Goal: Find specific page/section: Find specific page/section

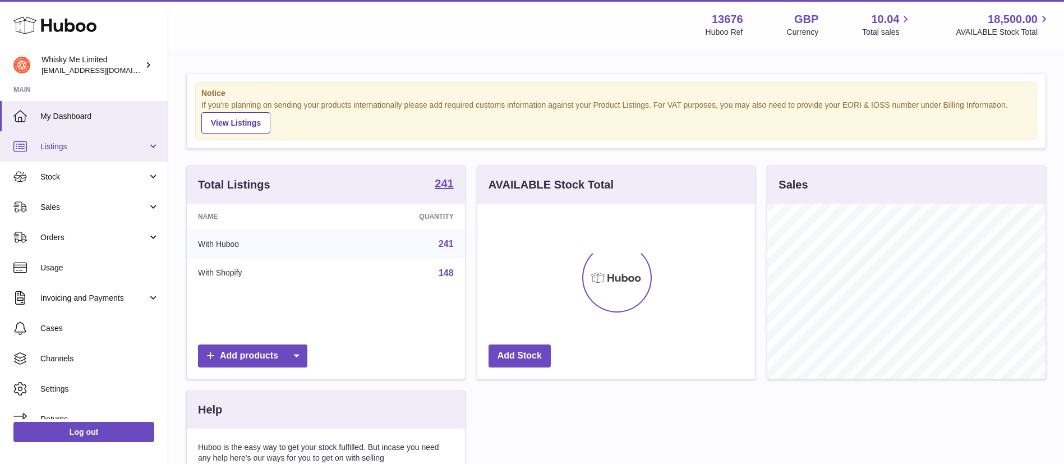
scroll to position [175, 278]
click at [96, 150] on span "Listings" at bounding box center [93, 146] width 107 height 11
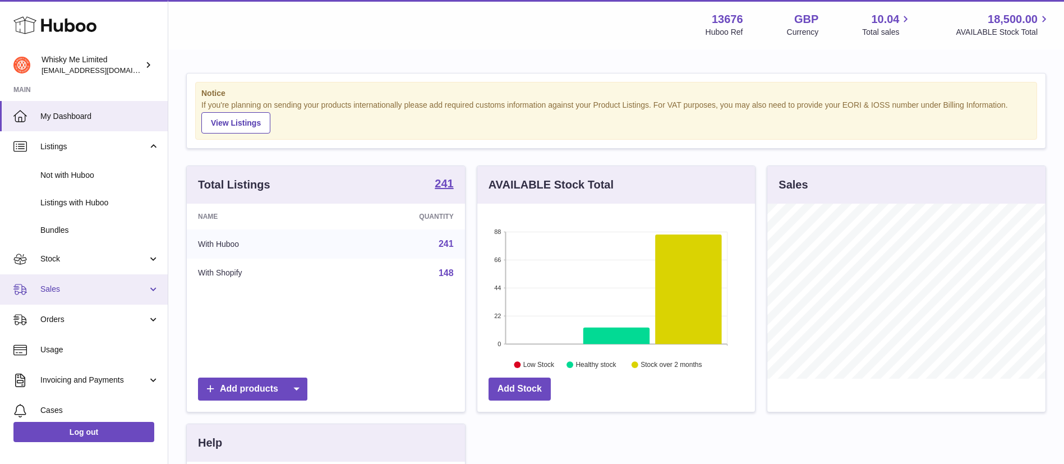
click at [107, 282] on link "Sales" at bounding box center [84, 289] width 168 height 30
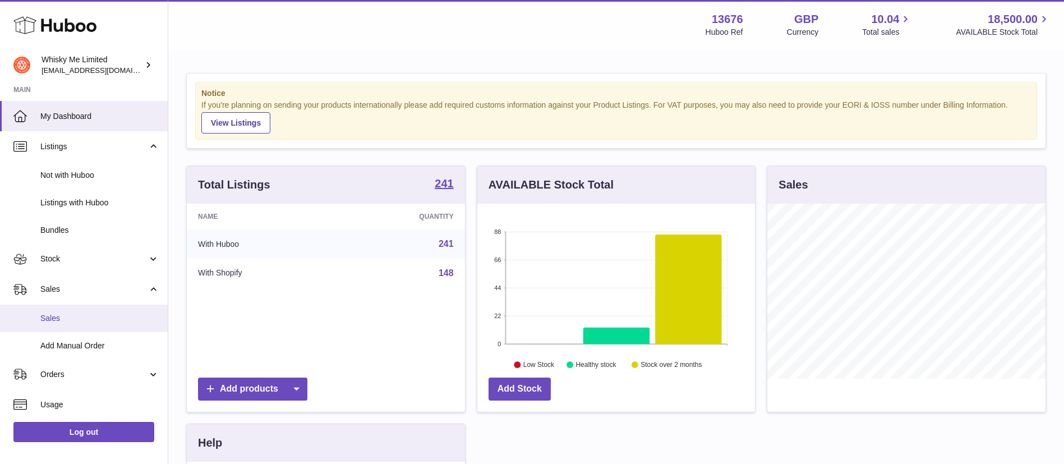
click at [108, 317] on span "Sales" at bounding box center [99, 318] width 119 height 11
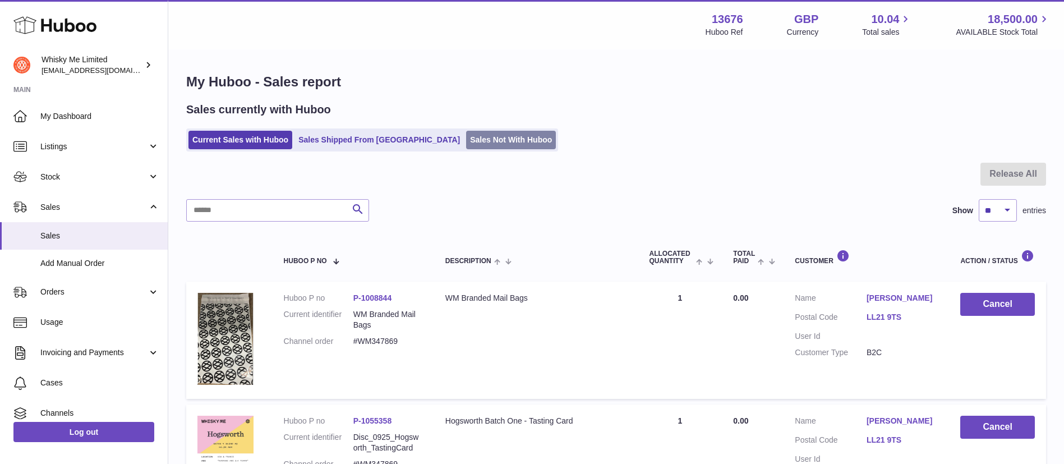
click at [489, 133] on link "Sales Not With Huboo" at bounding box center [511, 140] width 90 height 19
